Goal: Information Seeking & Learning: Learn about a topic

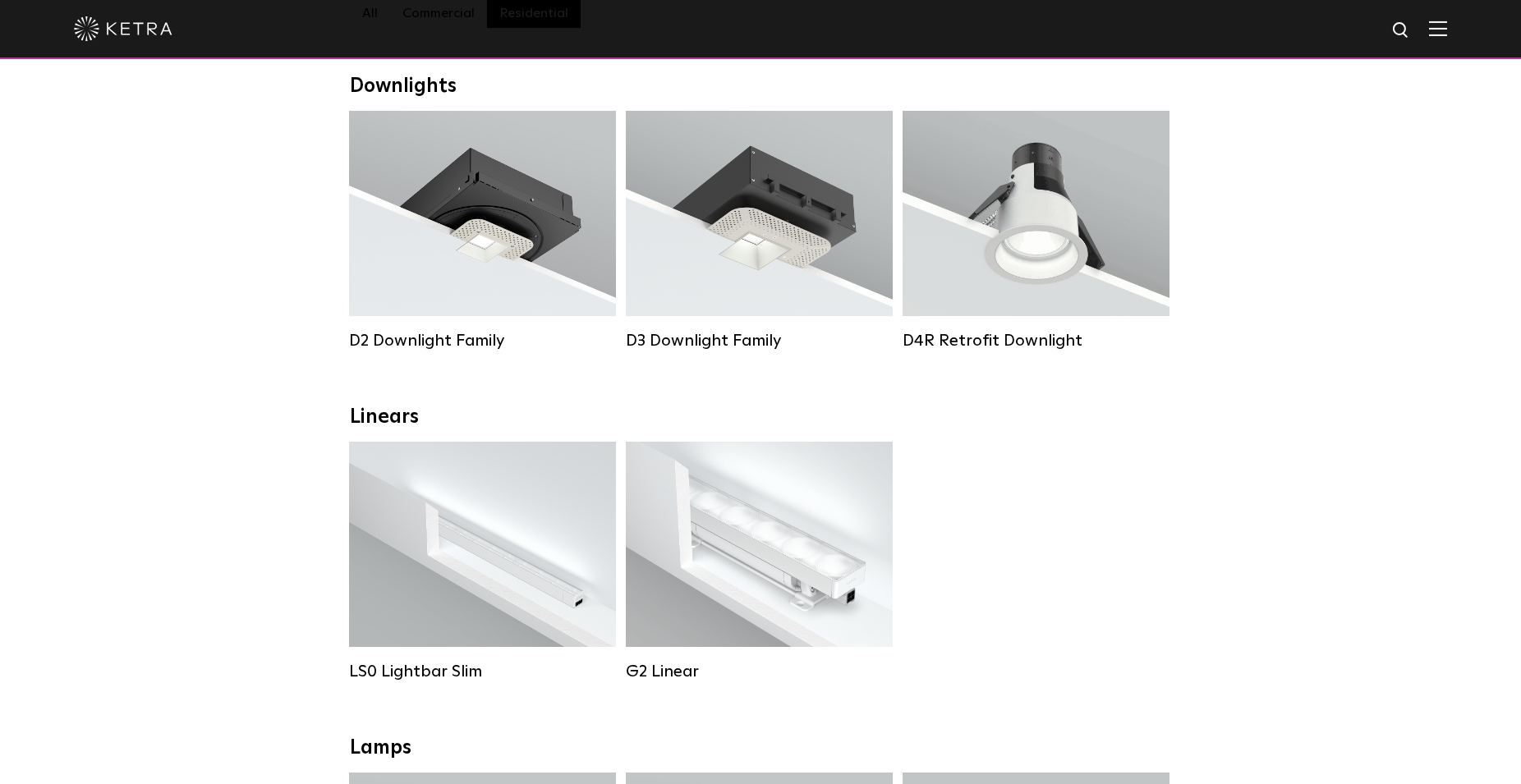
scroll to position [252, 0]
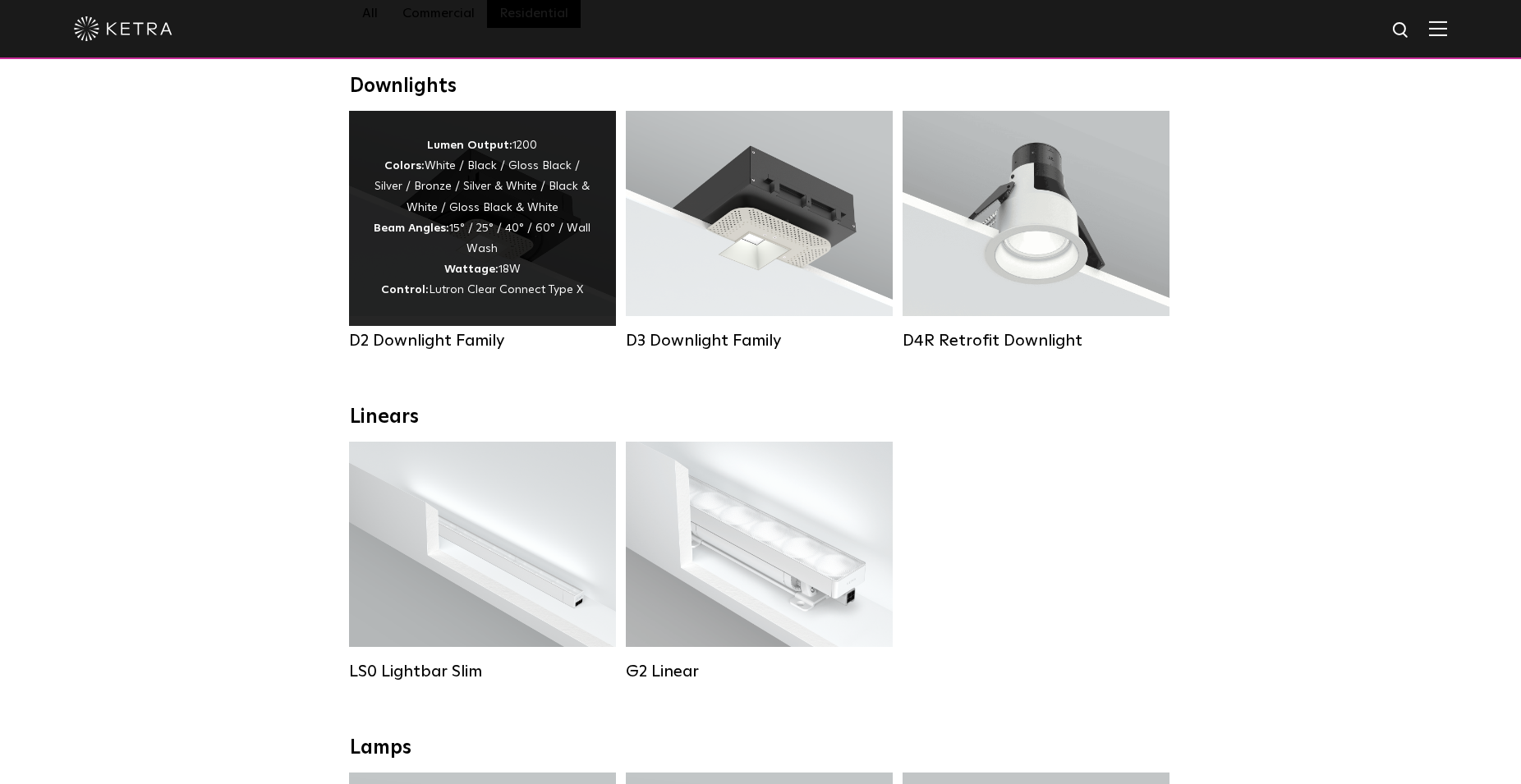
click at [516, 271] on div "Lumen Output: 1200 Colors: White / Black / Gloss Black / Silver / Bronze / Silv…" at bounding box center [482, 219] width 218 height 166
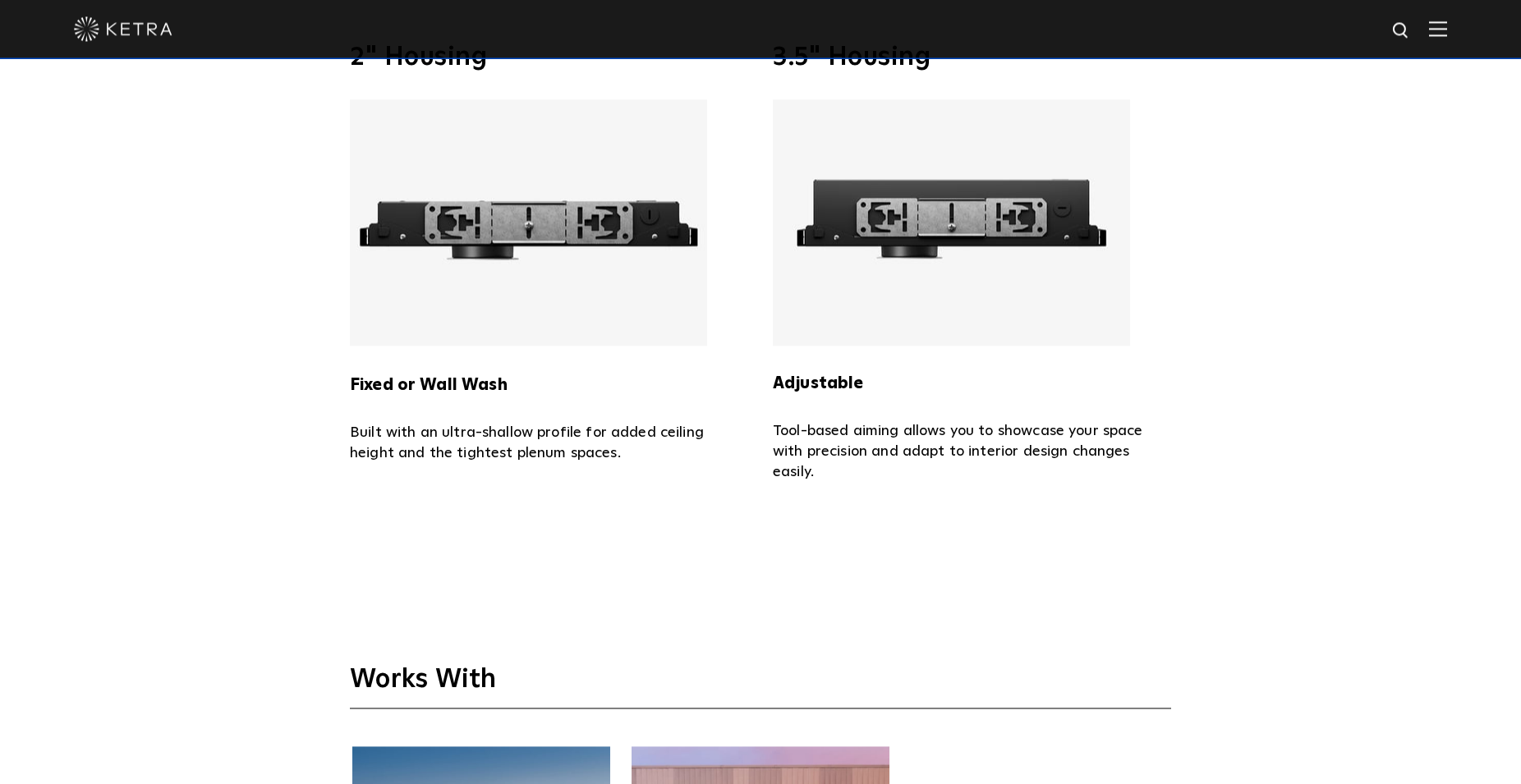
scroll to position [3768, 0]
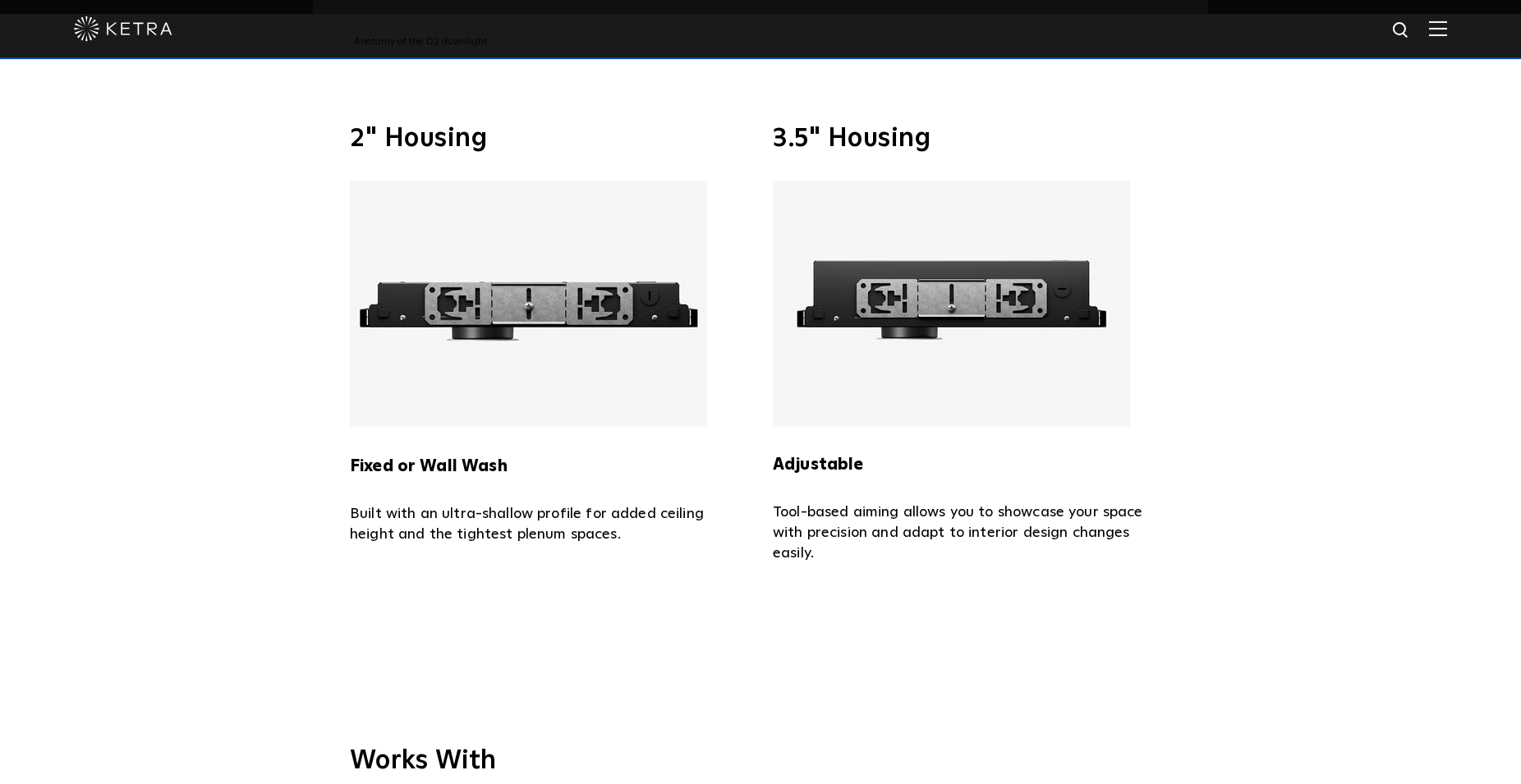
click at [955, 248] on img at bounding box center [951, 304] width 357 height 246
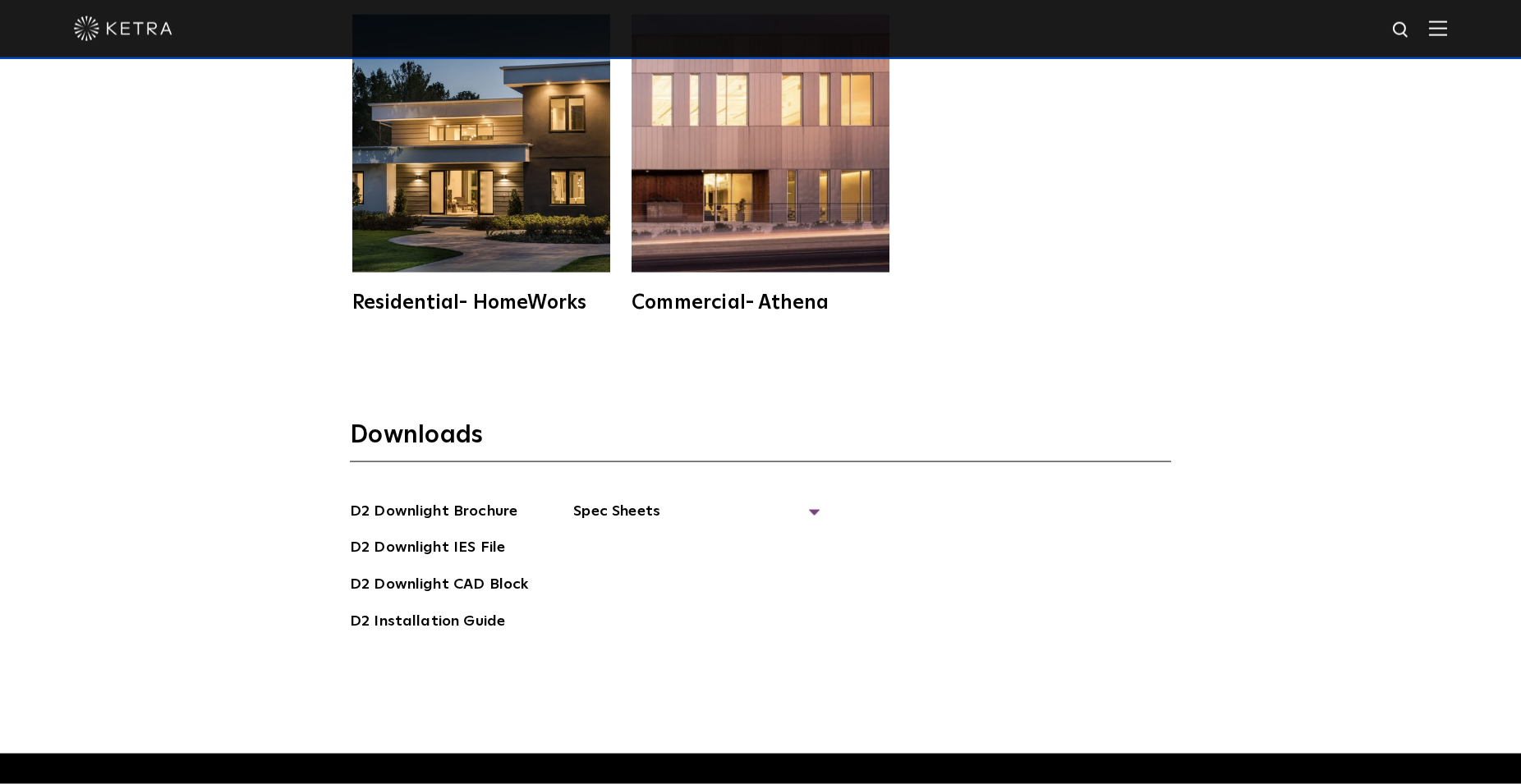
scroll to position [4773, 0]
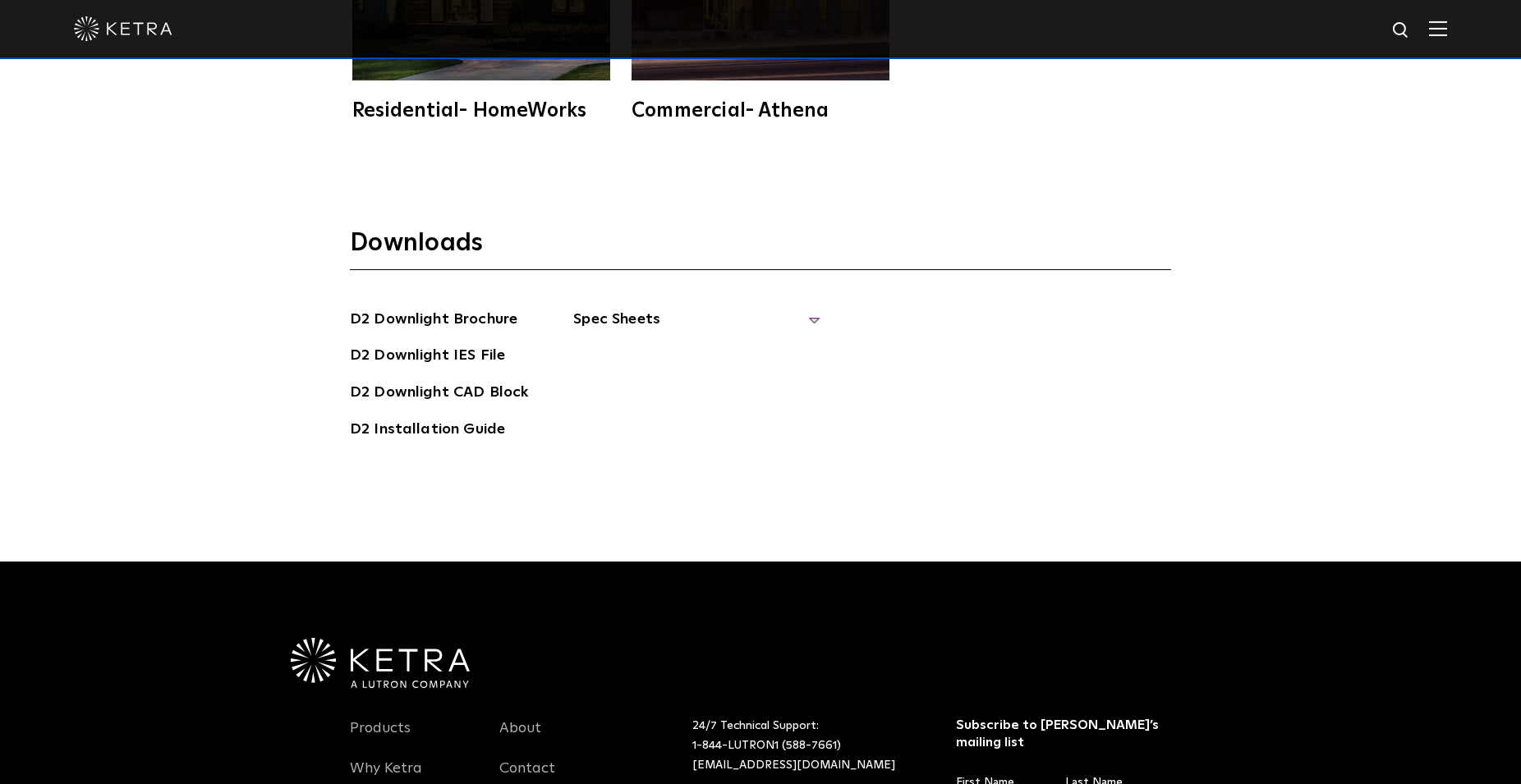
click at [626, 308] on span "Spec Sheets" at bounding box center [697, 326] width 246 height 36
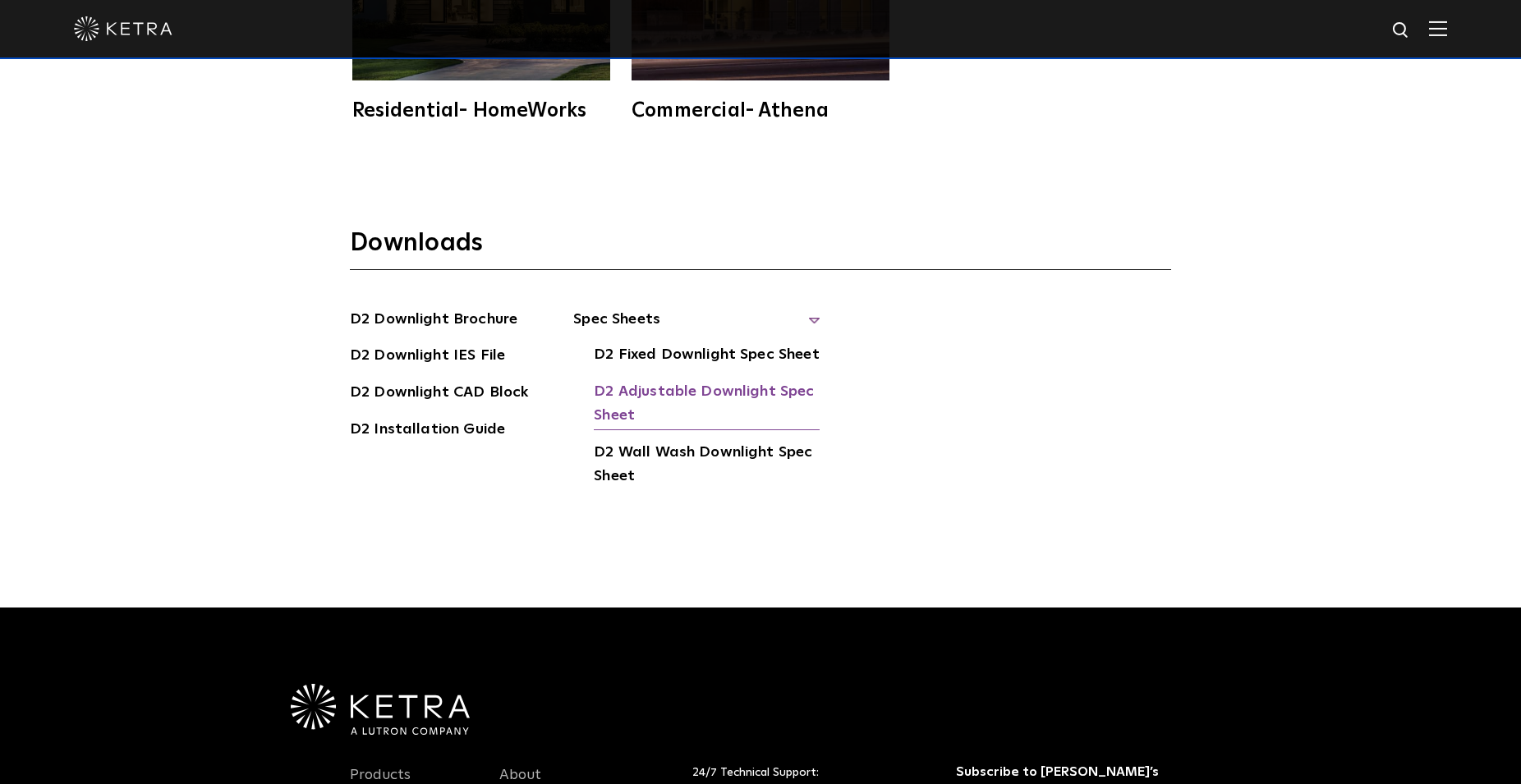
click at [632, 380] on link "D2 Adjustable Downlight Spec Sheet" at bounding box center [707, 405] width 226 height 50
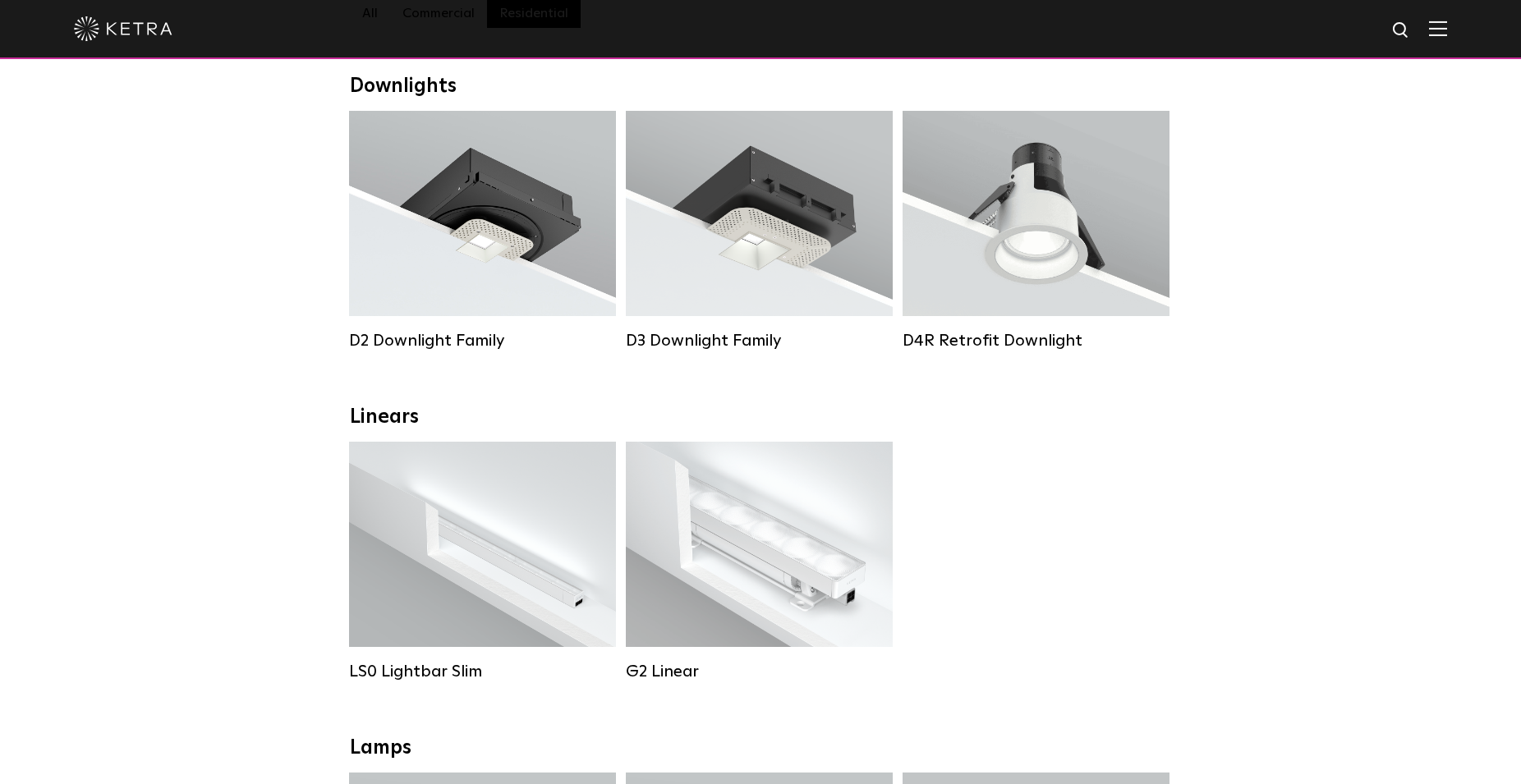
scroll to position [252, 0]
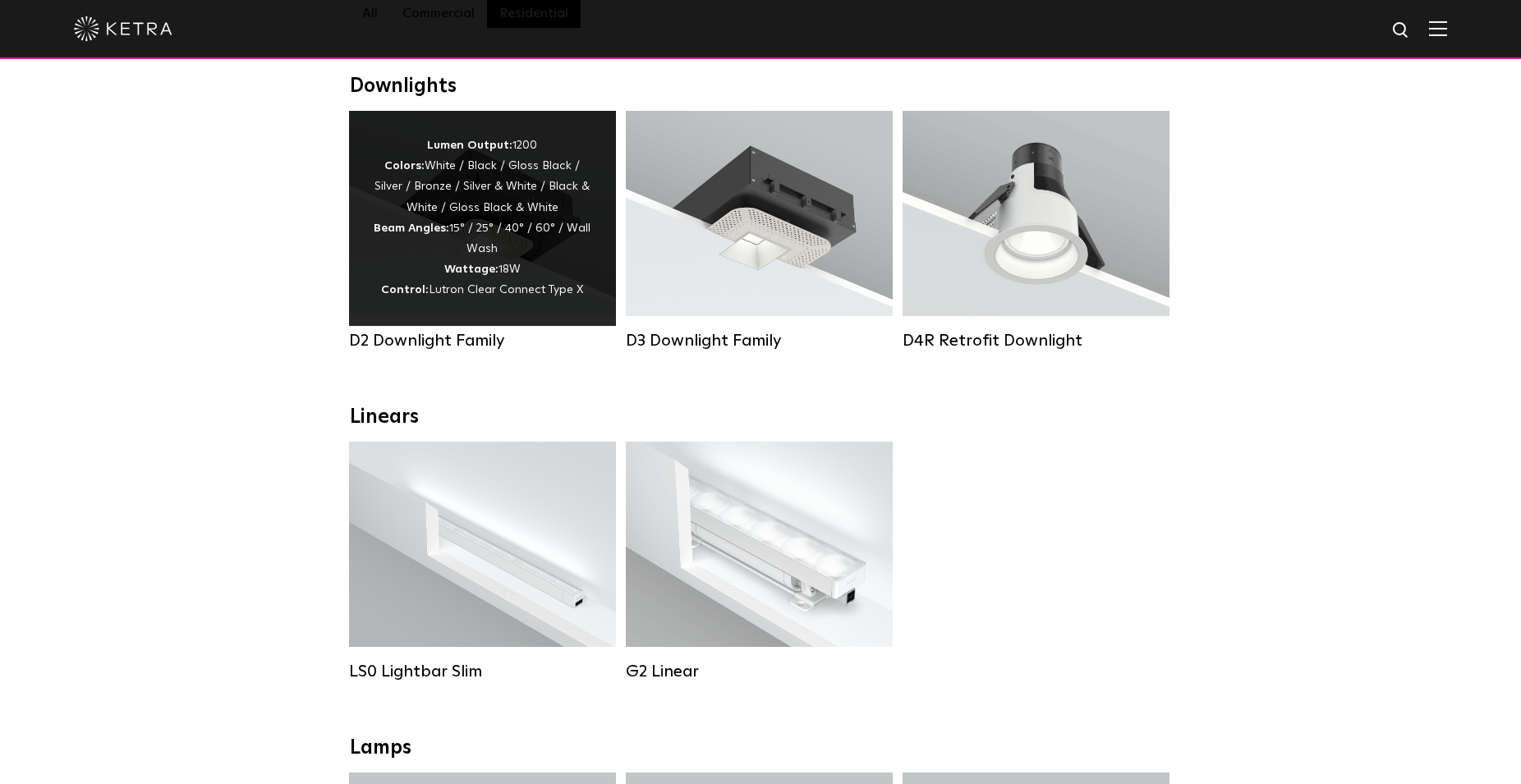
click at [489, 265] on div "Lumen Output: 1200 Colors: White / Black / Gloss Black / Silver / Bronze / Silv…" at bounding box center [482, 219] width 218 height 166
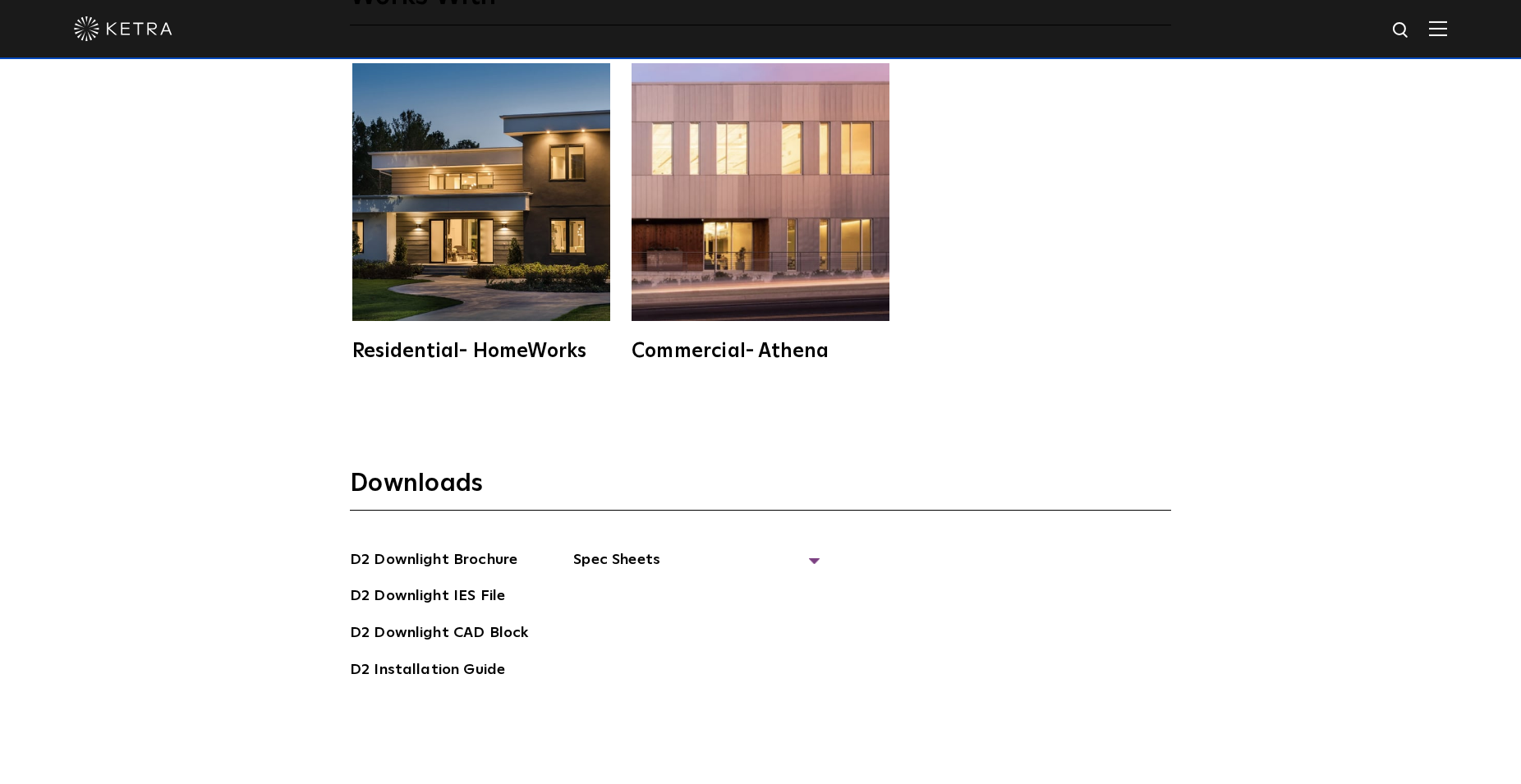
scroll to position [4773, 0]
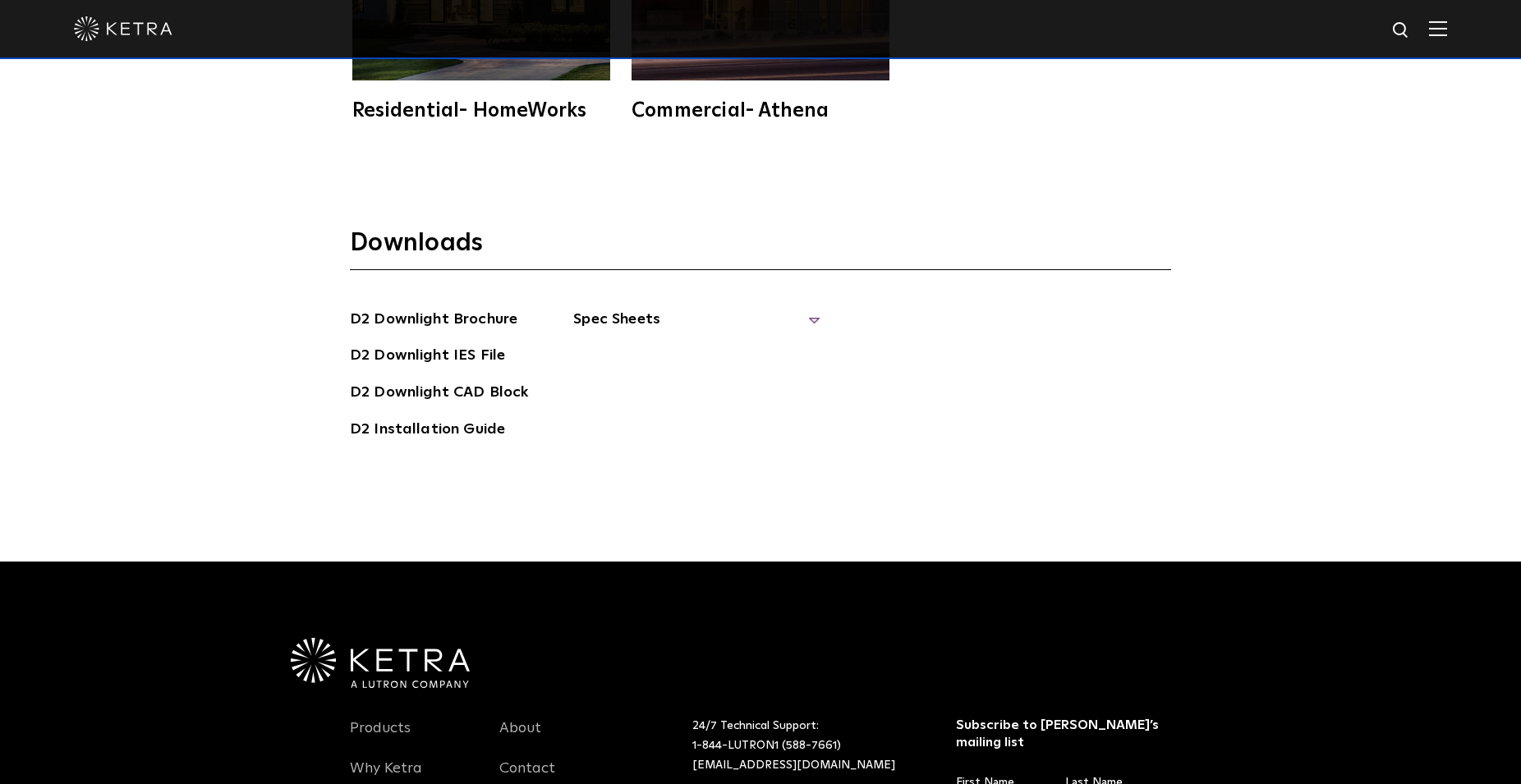
click at [611, 308] on span "Spec Sheets" at bounding box center [697, 326] width 246 height 36
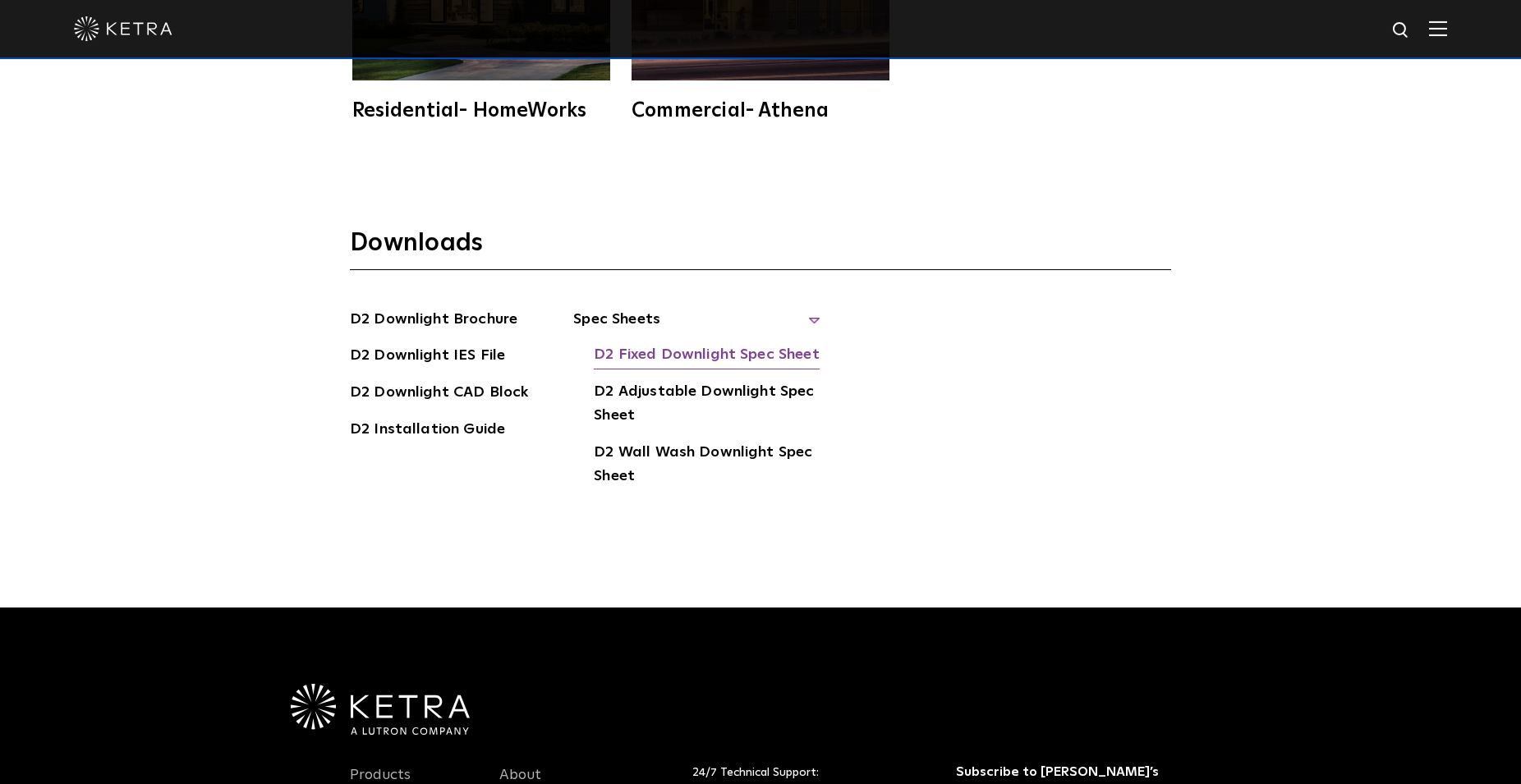
click at [678, 343] on link "D2 Fixed Downlight Spec Sheet" at bounding box center [706, 356] width 225 height 26
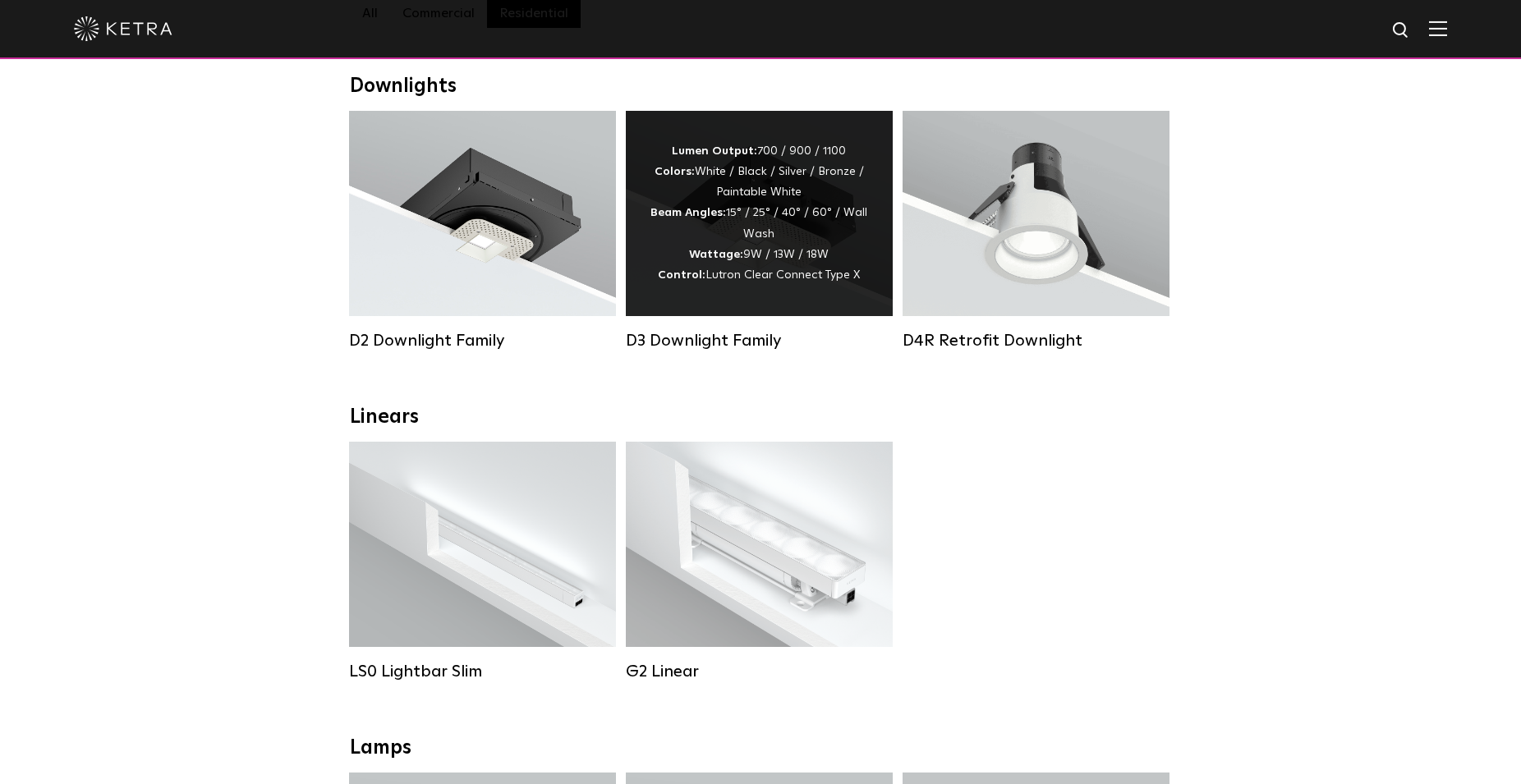
scroll to position [252, 0]
click at [772, 241] on div "Lumen Output: 700 / 900 / 1100 Colors: White / Black / Silver / Bronze / Painta…" at bounding box center [759, 213] width 218 height 144
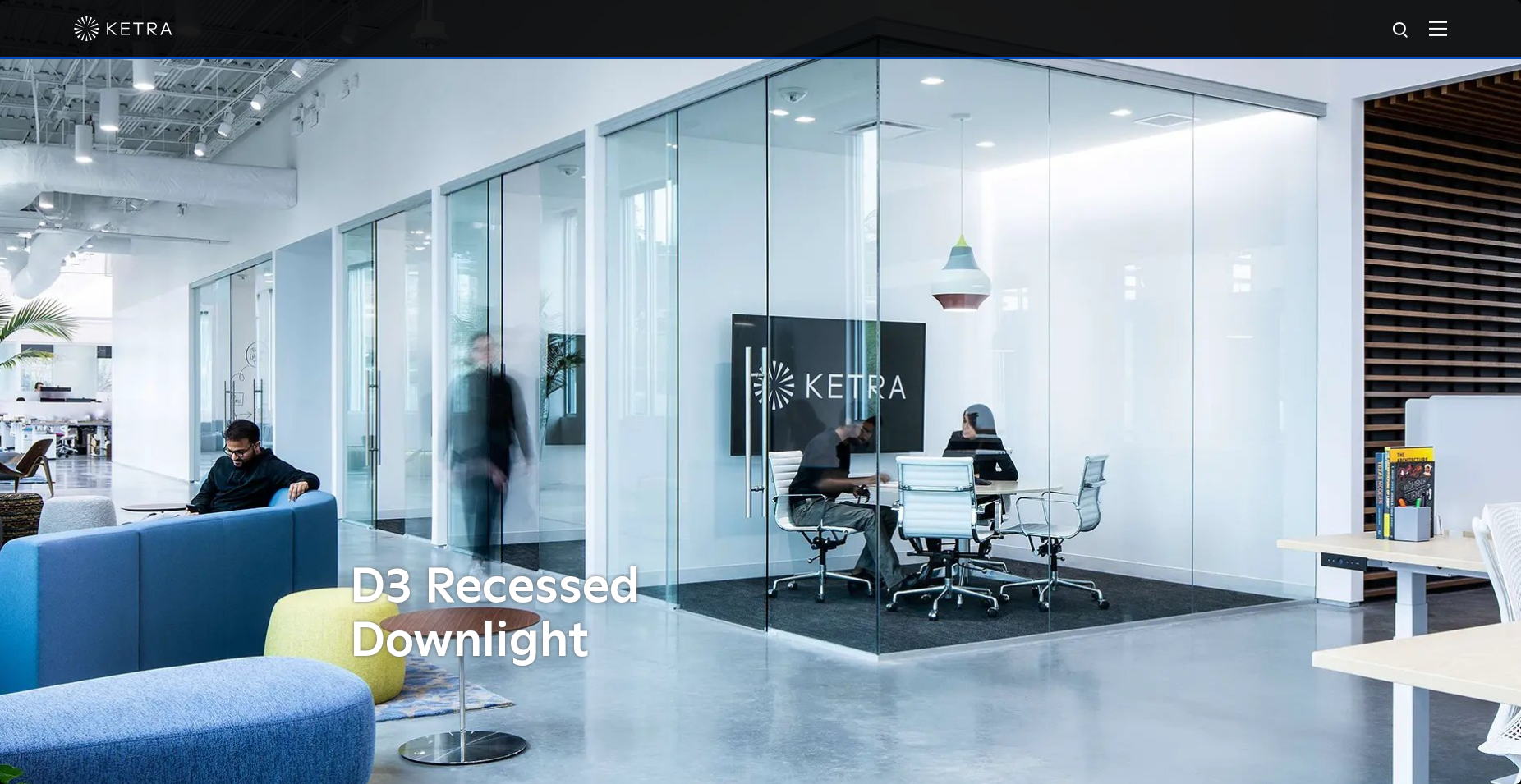
click at [1447, 28] on img at bounding box center [1438, 28] width 18 height 15
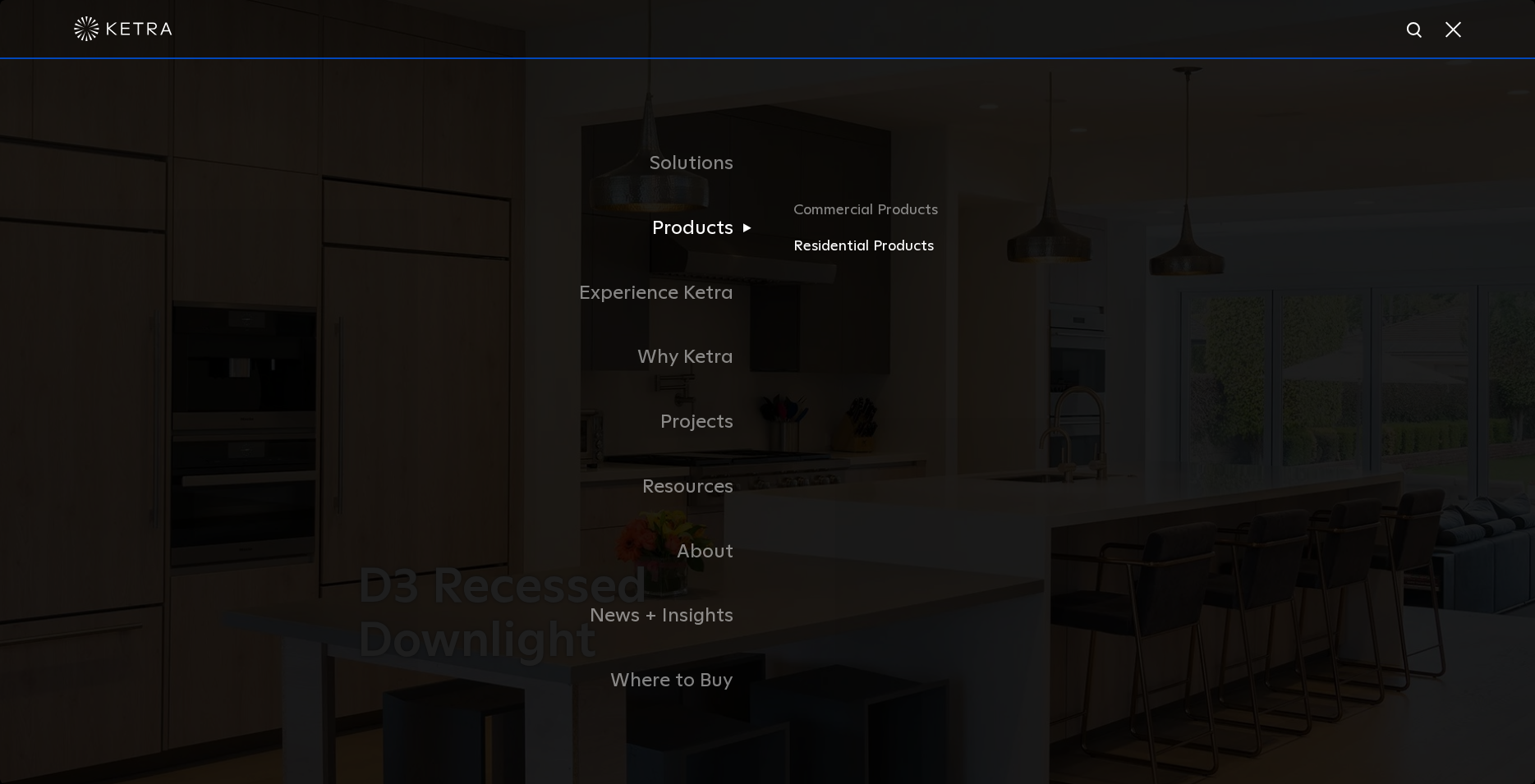
click at [858, 249] on link "Residential Products" at bounding box center [985, 247] width 384 height 24
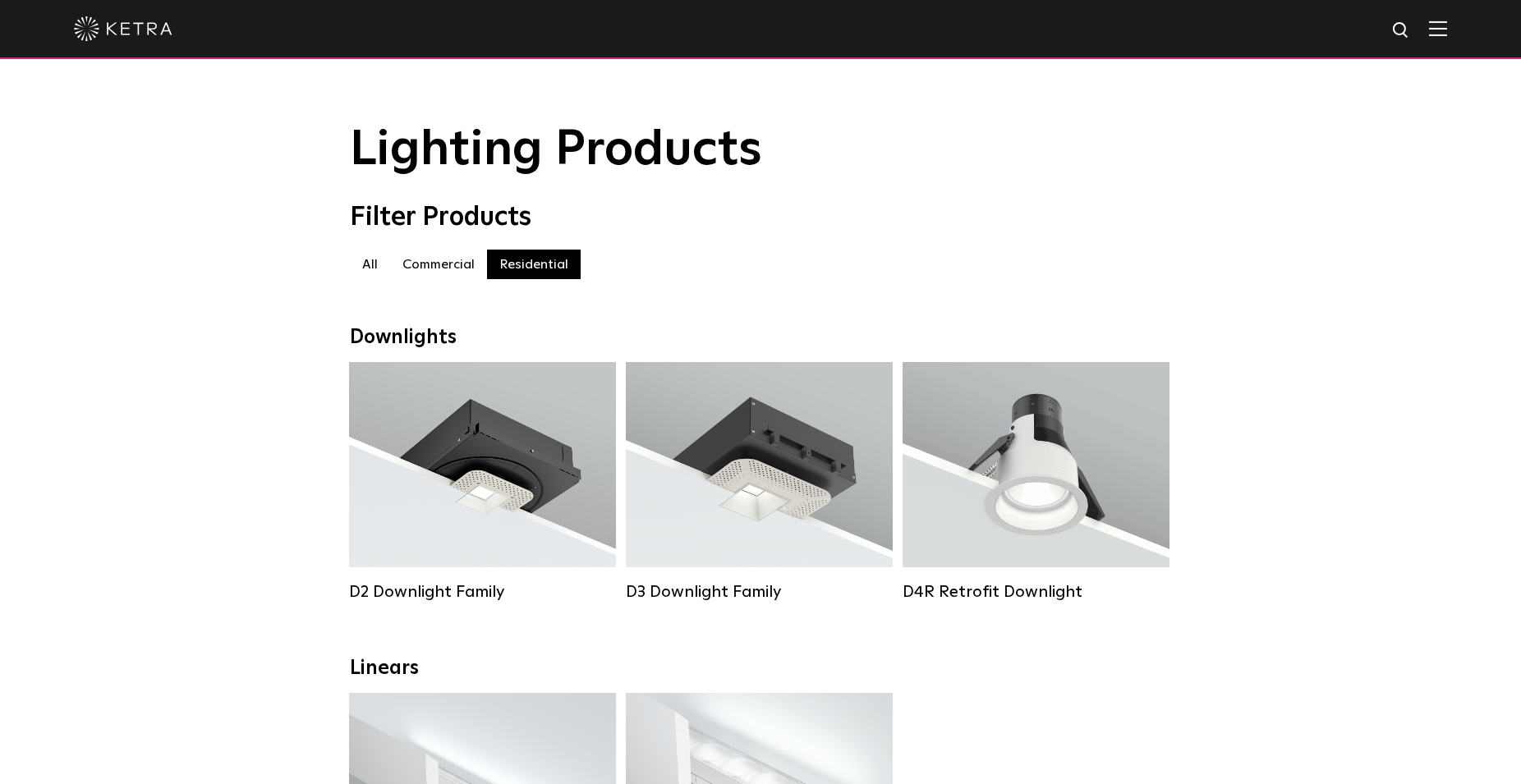
scroll to position [252, 0]
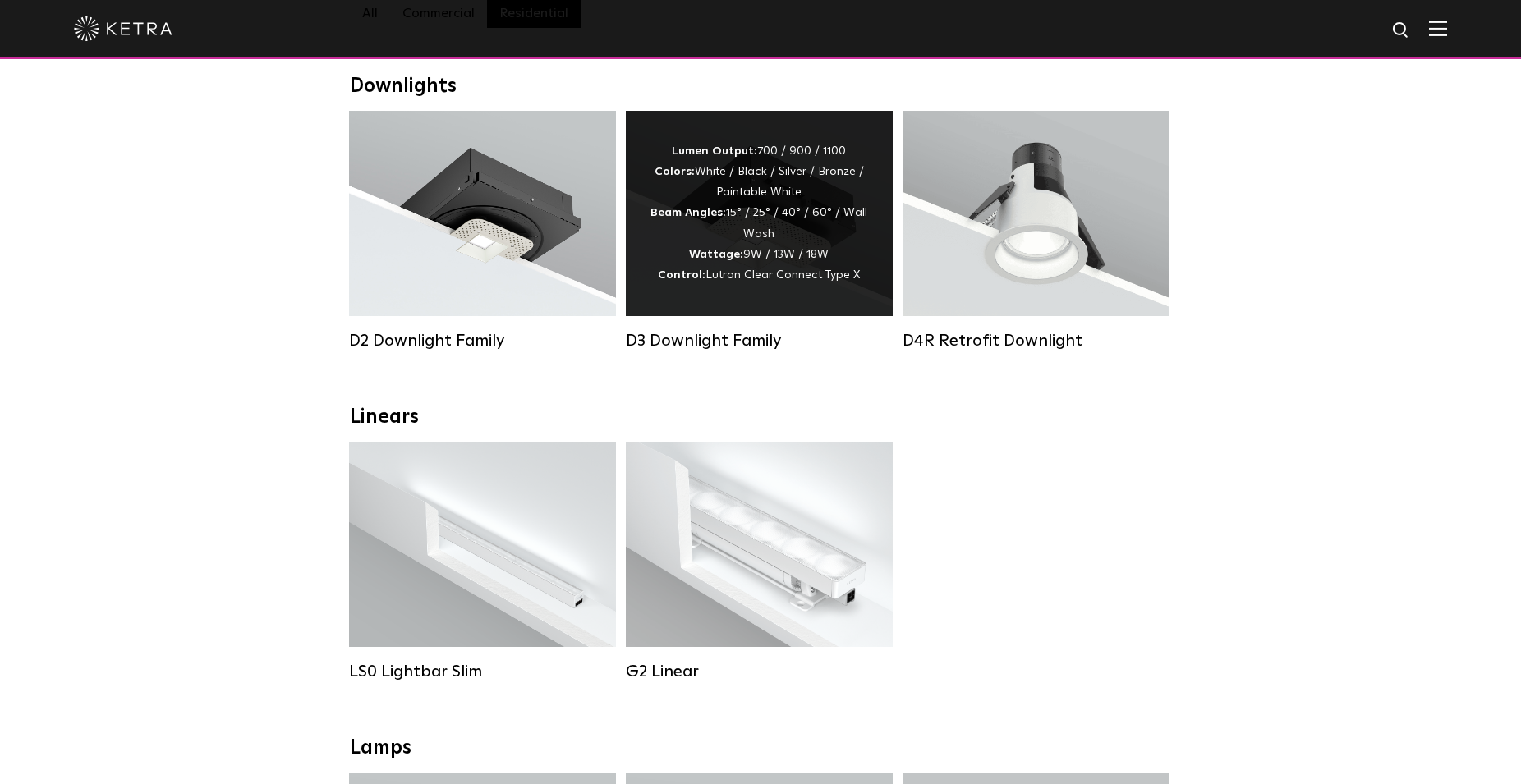
click at [766, 260] on div "Lumen Output: 700 / 900 / 1100 Colors: White / Black / Silver / Bronze / Painta…" at bounding box center [759, 213] width 218 height 144
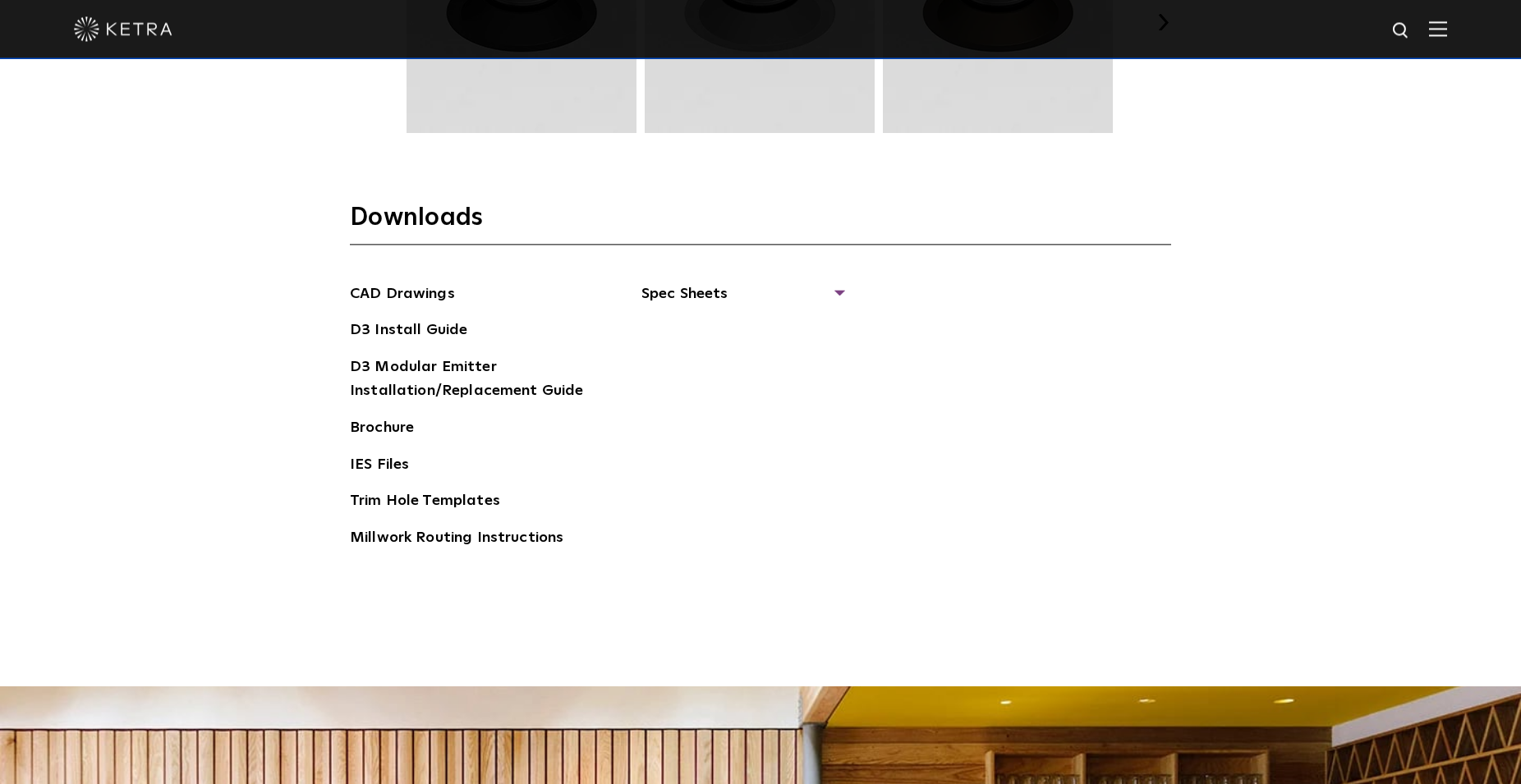
scroll to position [2512, 0]
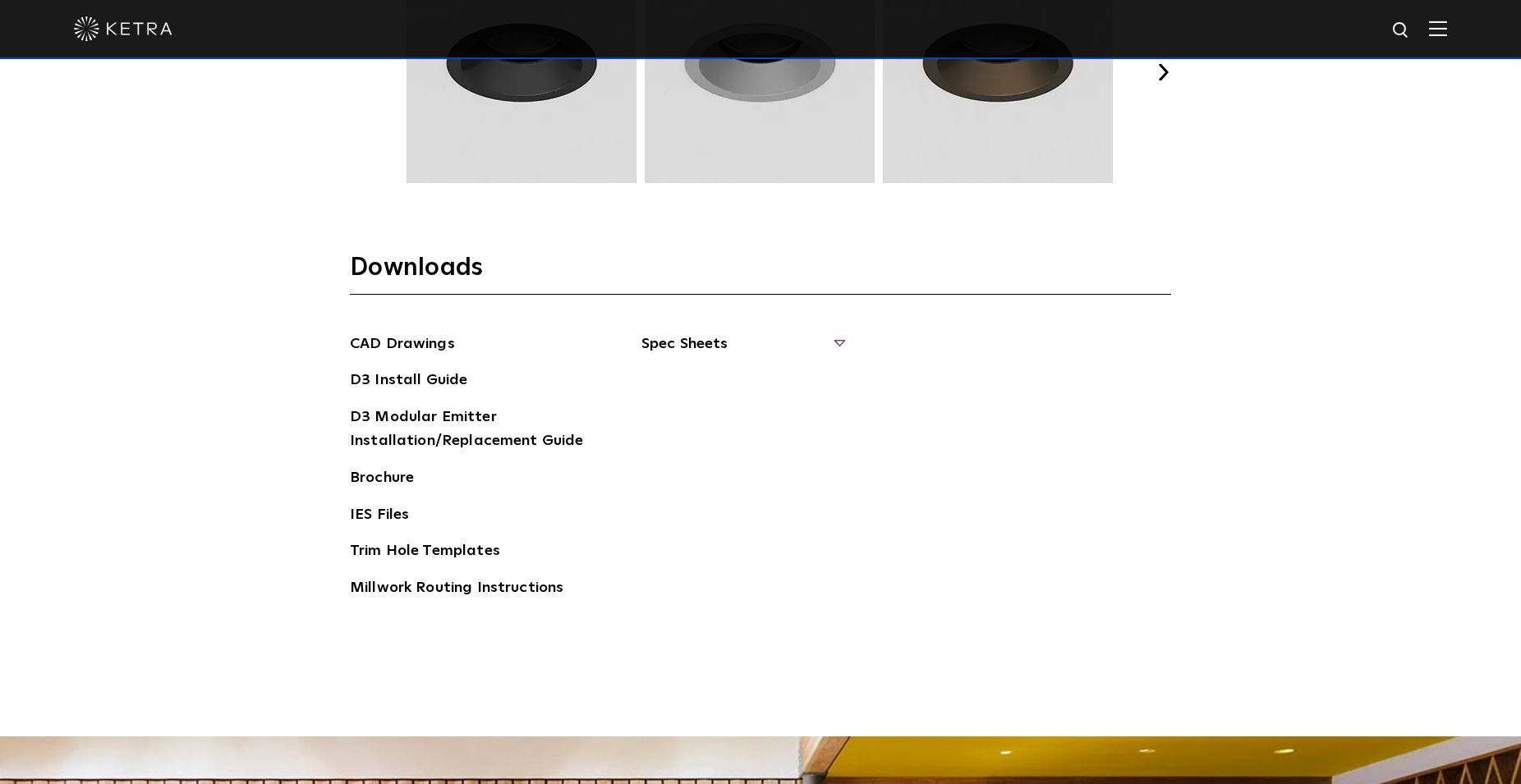
click at [714, 340] on span "Spec Sheets" at bounding box center [741, 351] width 202 height 36
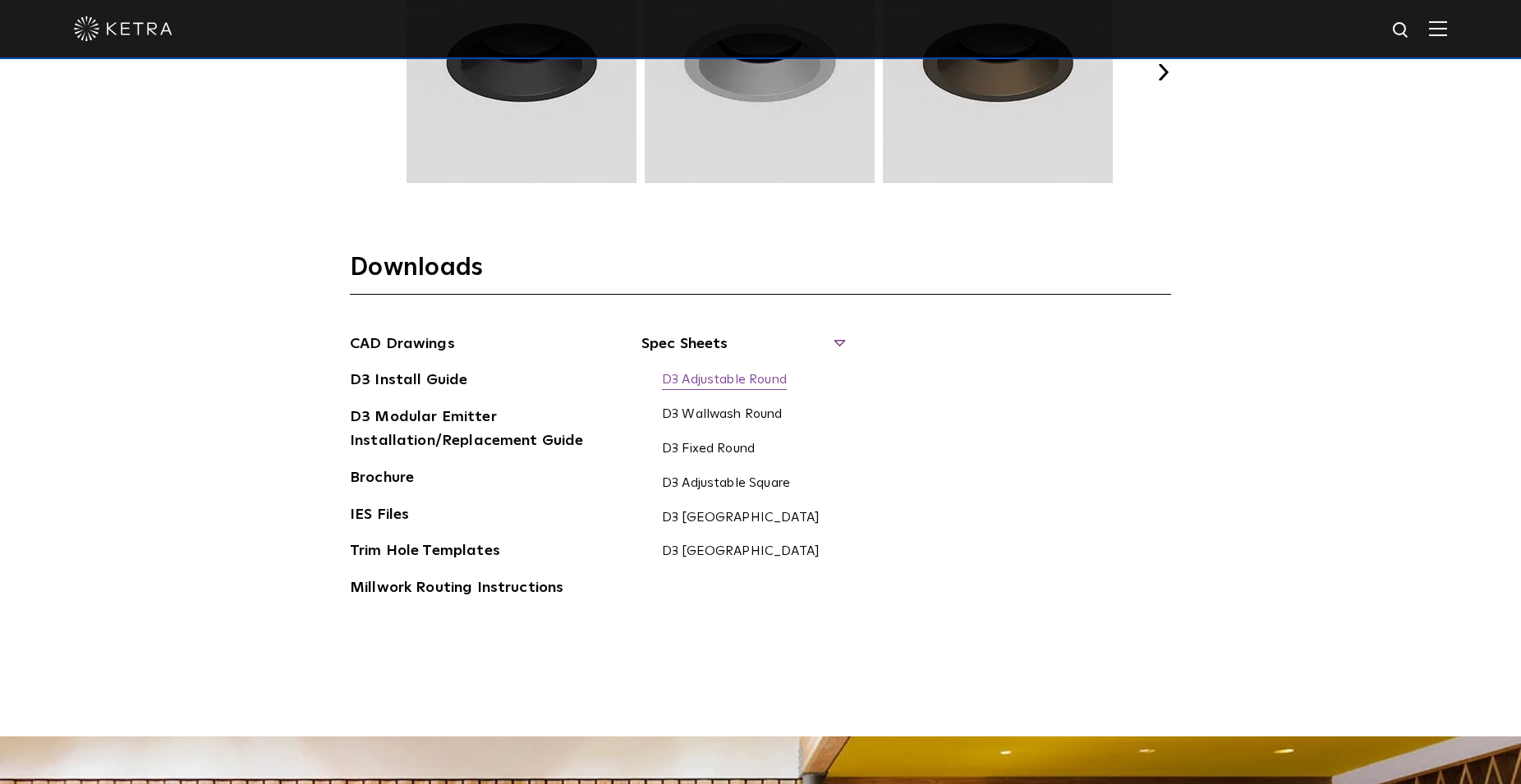
click at [714, 376] on link "D3 Adjustable Round" at bounding box center [724, 381] width 125 height 18
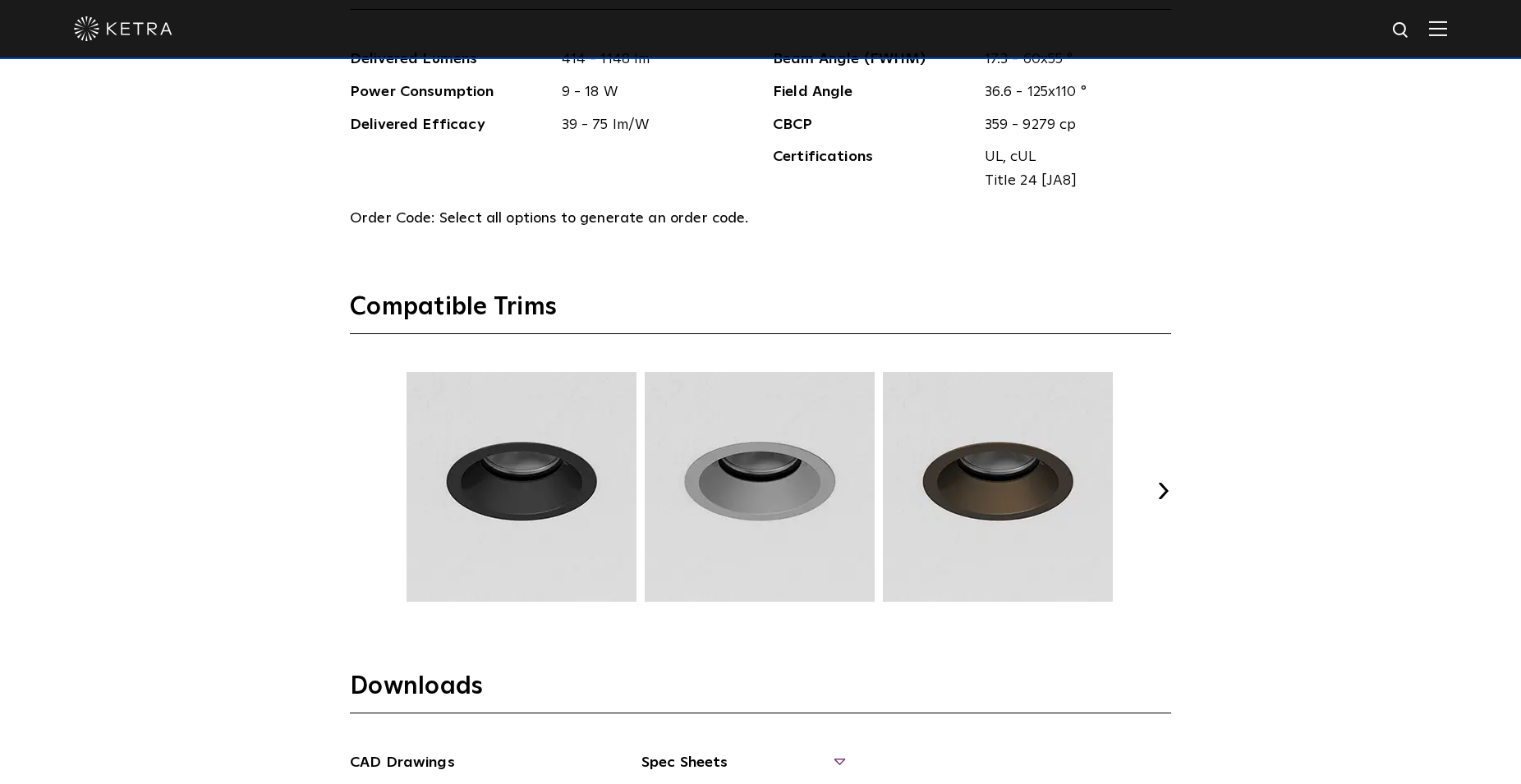
scroll to position [1591, 0]
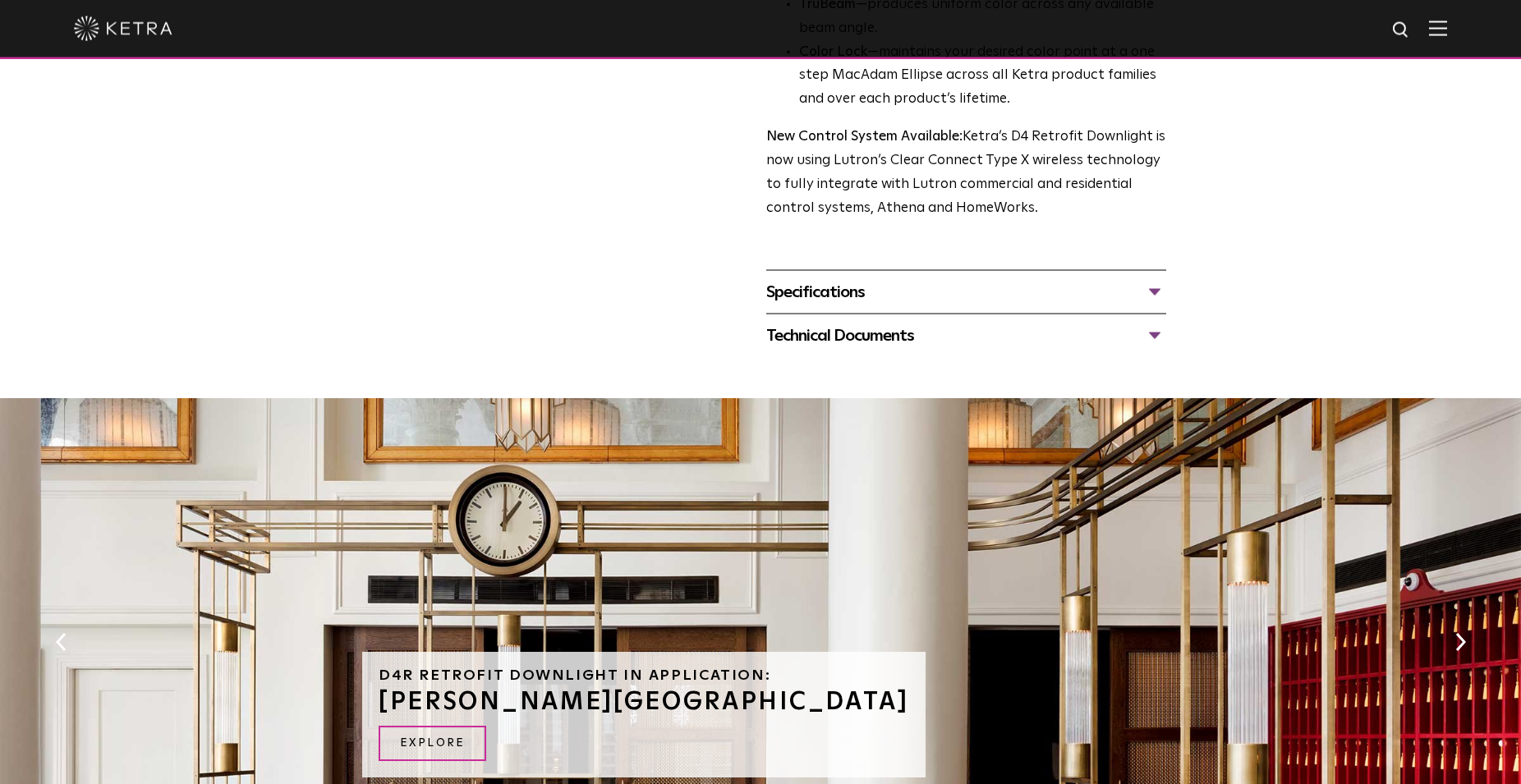
scroll to position [502, 0]
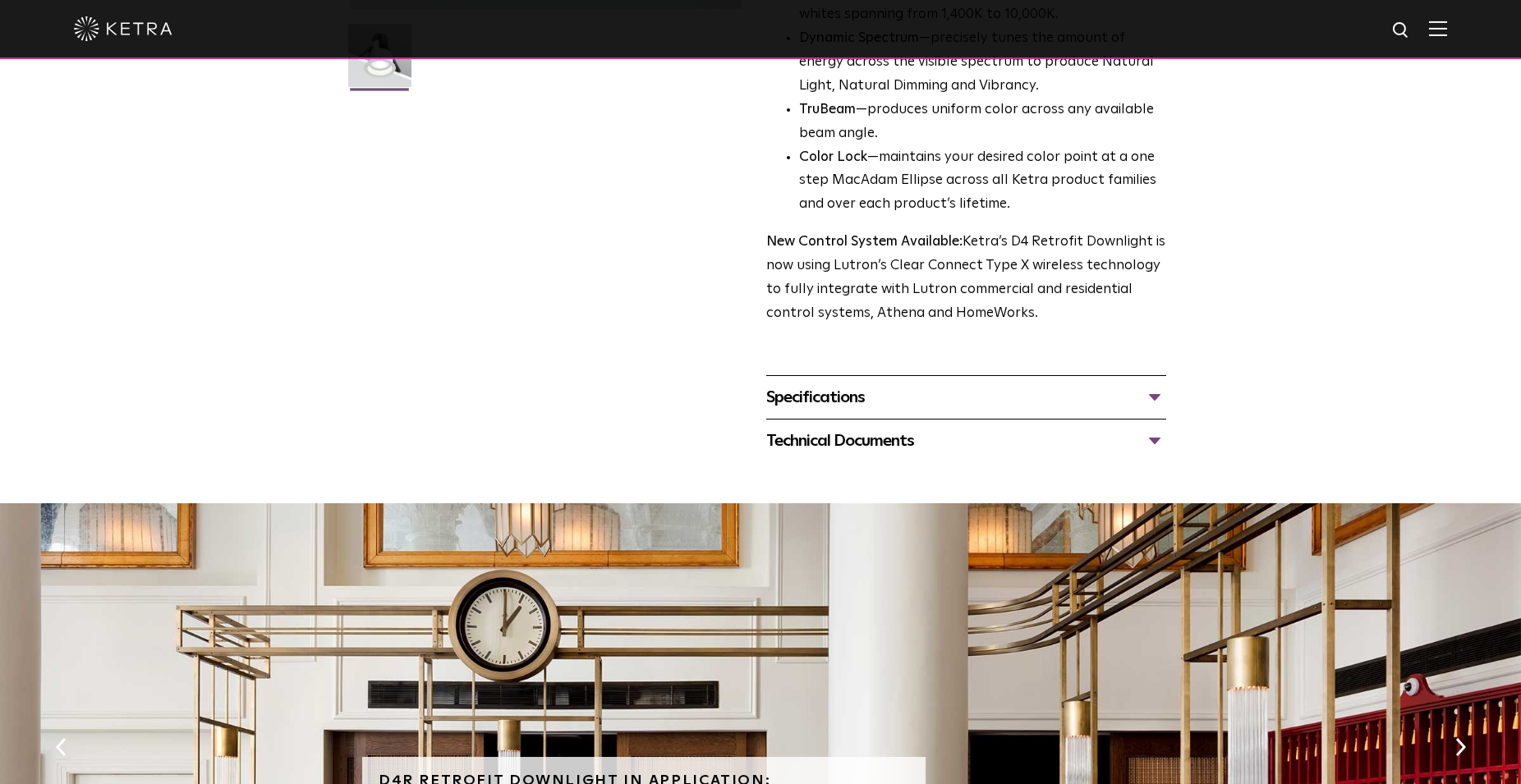
click at [853, 407] on div "Specifications" at bounding box center [966, 397] width 400 height 26
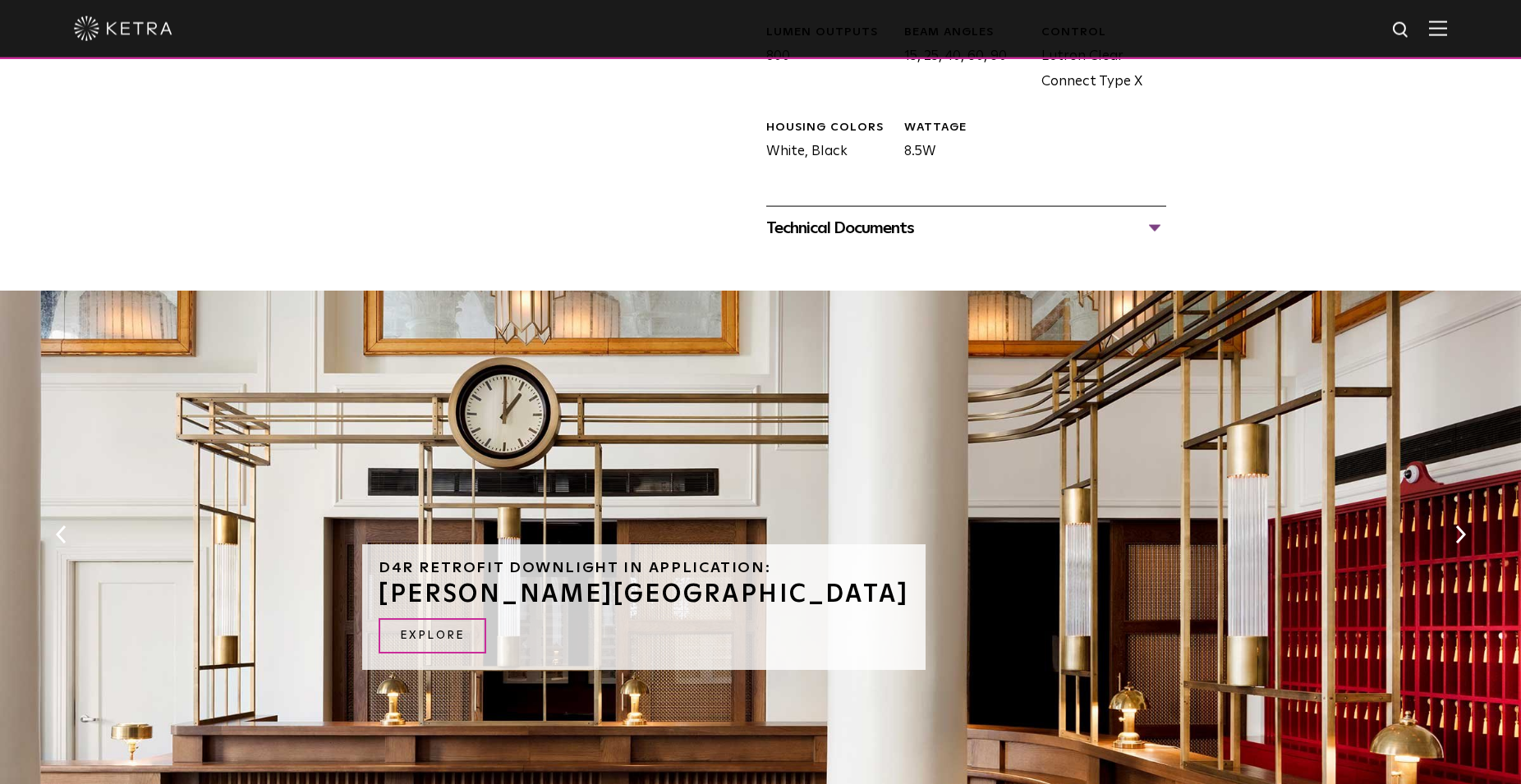
scroll to position [754, 0]
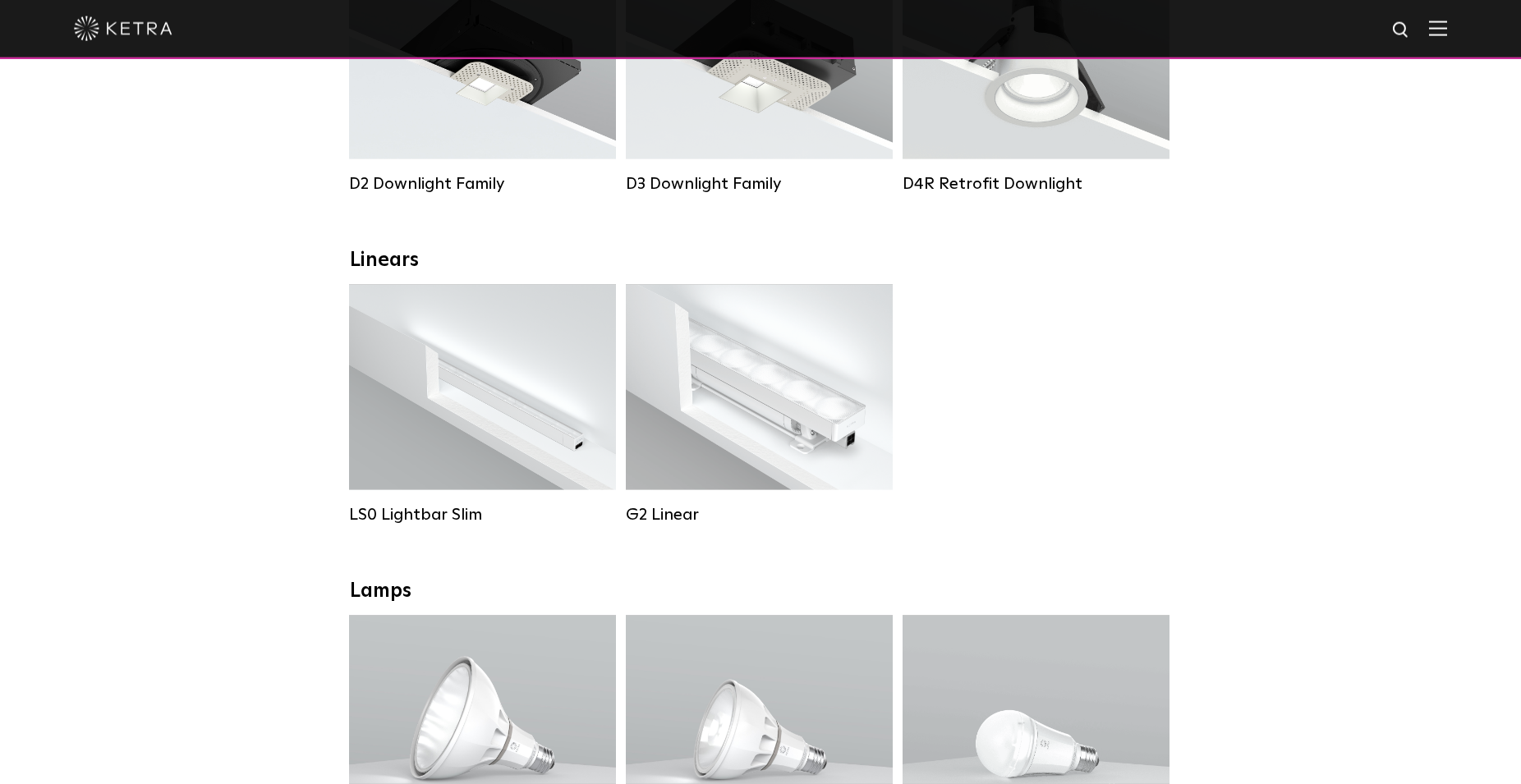
scroll to position [252, 0]
